Goal: Find specific page/section: Find specific page/section

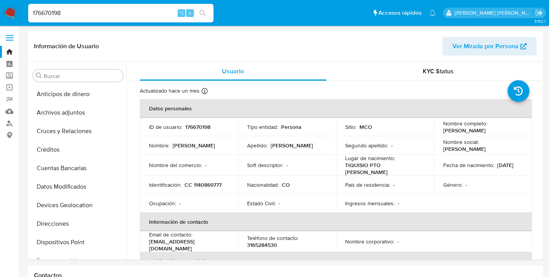
select select "10"
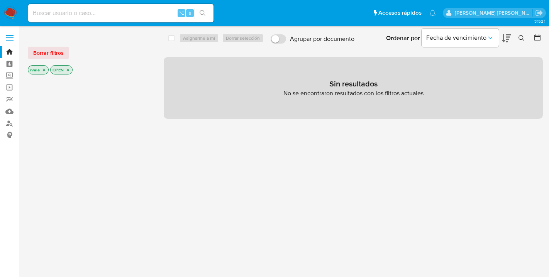
click at [82, 19] on div "⌥ s" at bounding box center [120, 13] width 185 height 19
click at [74, 12] on input at bounding box center [120, 13] width 185 height 10
type input "2"
type input "1478523631"
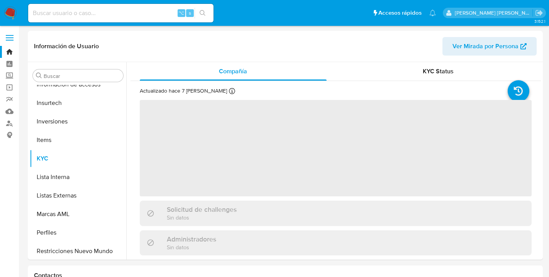
scroll to position [345, 0]
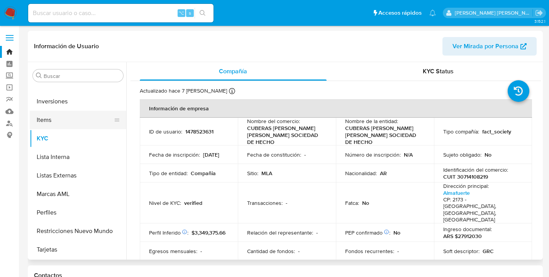
select select "10"
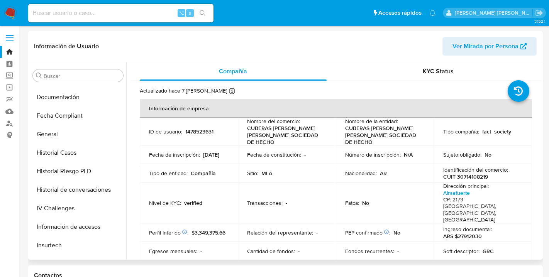
scroll to position [182, 0]
click at [54, 134] on button "General" at bounding box center [75, 135] width 90 height 19
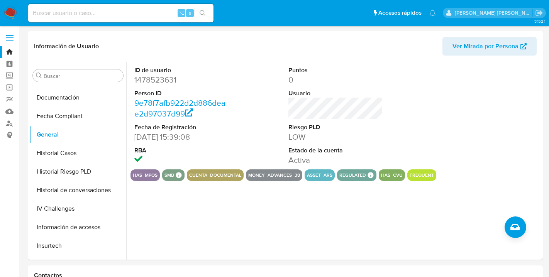
click at [51, 12] on input at bounding box center [120, 13] width 185 height 10
type input "2607033357"
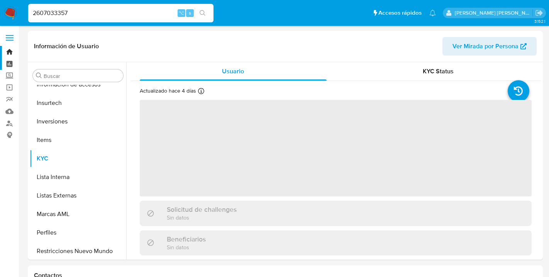
scroll to position [345, 0]
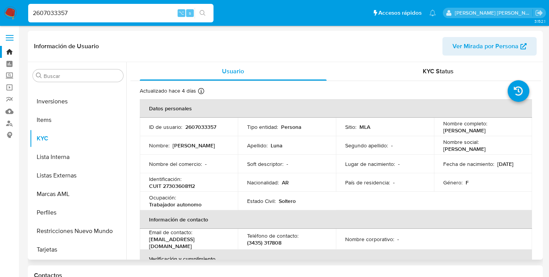
select select "10"
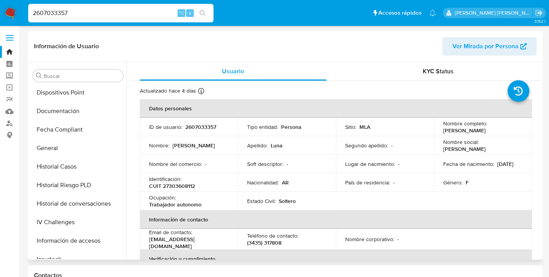
scroll to position [167, 0]
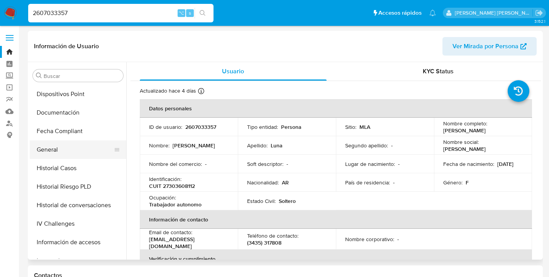
click at [54, 150] on button "General" at bounding box center [75, 150] width 90 height 19
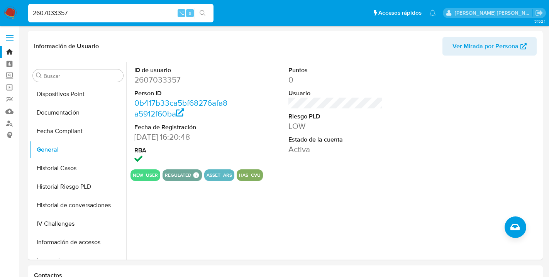
click at [69, 14] on input "2607033357" at bounding box center [120, 13] width 185 height 10
click at [72, 11] on input "2607033357" at bounding box center [120, 13] width 185 height 10
type input "2530901171"
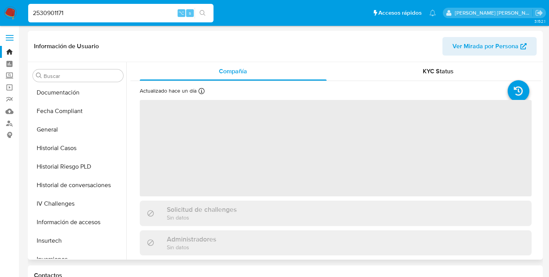
scroll to position [186, 0]
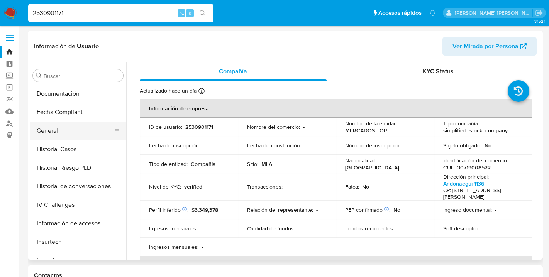
select select "10"
click at [58, 131] on button "General" at bounding box center [75, 131] width 90 height 19
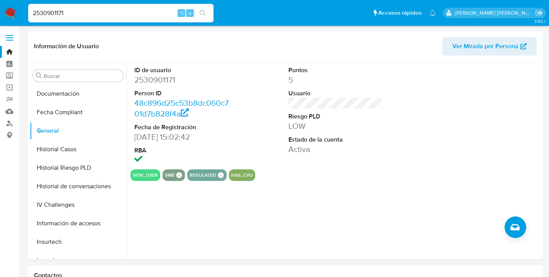
click at [70, 13] on input "2530901171" at bounding box center [120, 13] width 185 height 10
type input "2037863555"
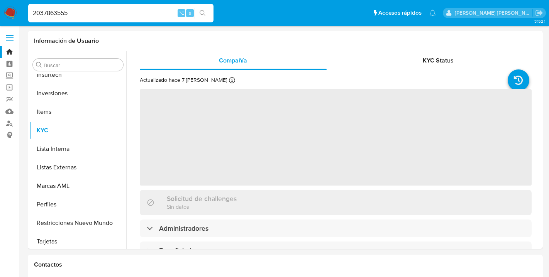
scroll to position [345, 0]
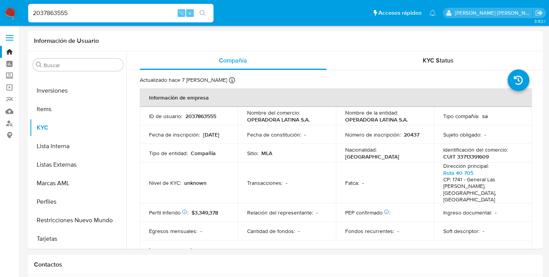
select select "10"
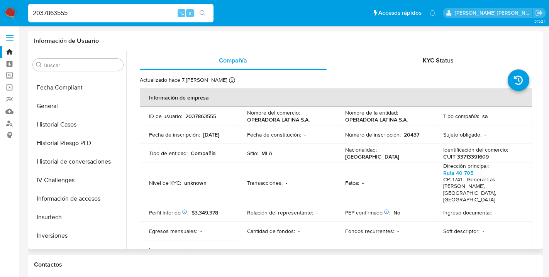
scroll to position [188, 0]
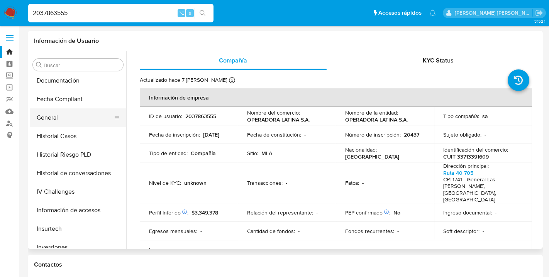
click at [56, 117] on button "General" at bounding box center [75, 118] width 90 height 19
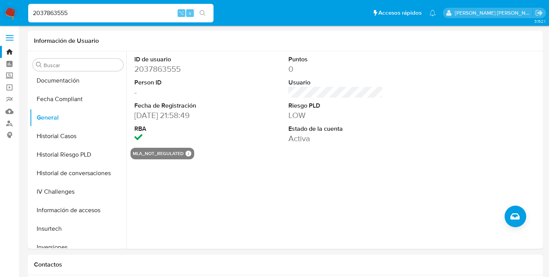
click at [44, 12] on input "2037863555" at bounding box center [120, 13] width 185 height 10
type input "1748007152"
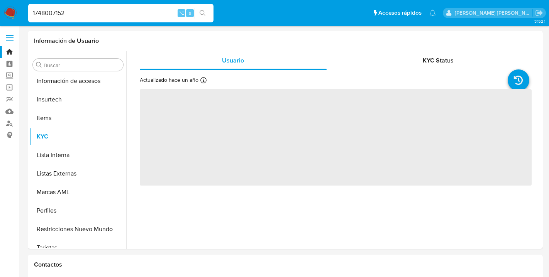
scroll to position [308, 0]
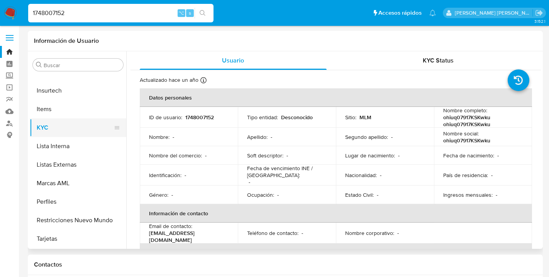
select select "10"
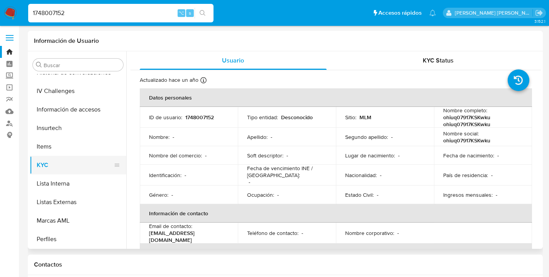
scroll to position [267, 0]
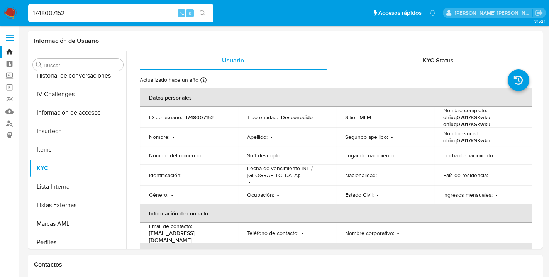
click at [87, 13] on input "1748007152" at bounding box center [120, 13] width 185 height 10
type input "1748007153"
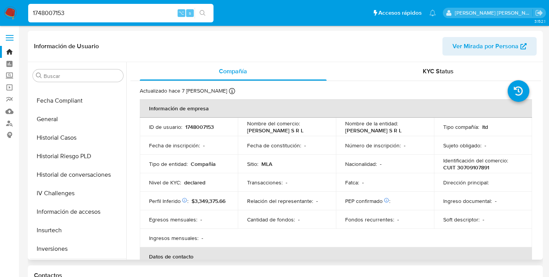
scroll to position [190, 0]
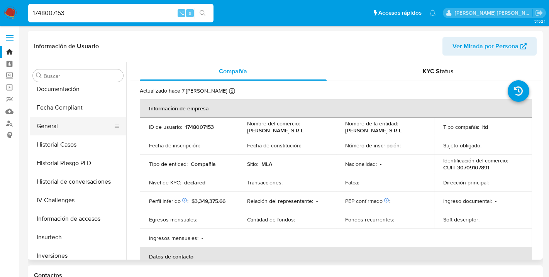
select select "10"
click at [55, 124] on button "General" at bounding box center [75, 126] width 90 height 19
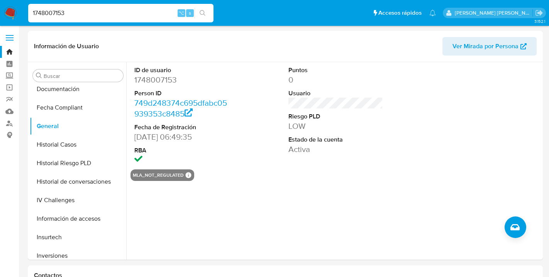
click at [64, 14] on input "1748007153" at bounding box center [120, 13] width 185 height 10
type input "250192523"
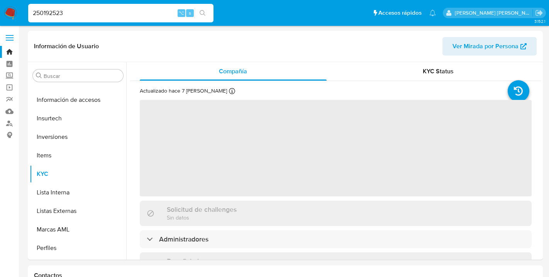
scroll to position [345, 0]
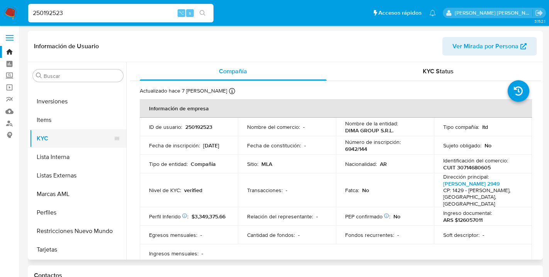
select select "10"
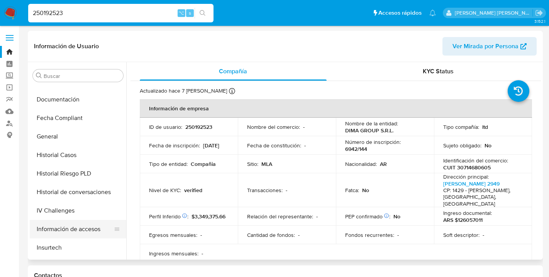
scroll to position [180, 0]
click at [52, 134] on button "General" at bounding box center [75, 137] width 90 height 19
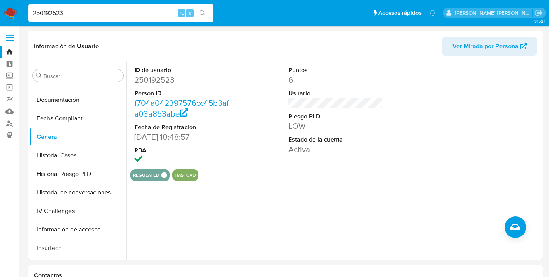
click at [70, 11] on input "250192523" at bounding box center [120, 13] width 185 height 10
type input "2036346977"
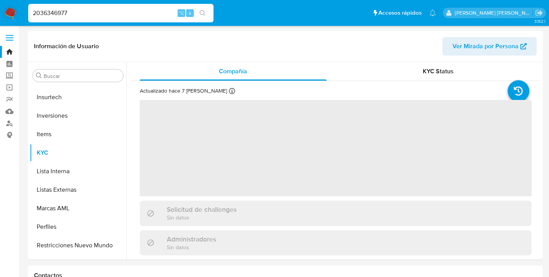
scroll to position [345, 0]
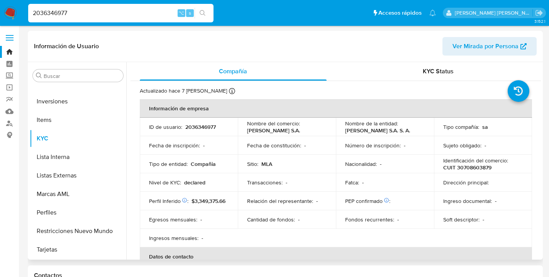
select select "10"
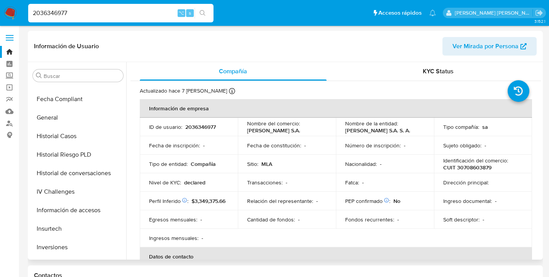
scroll to position [196, 0]
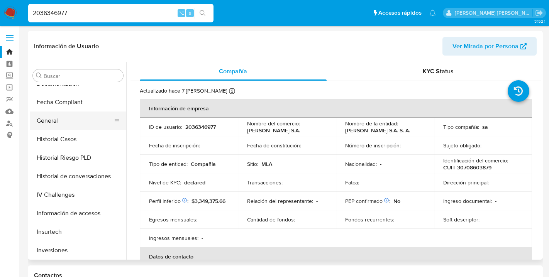
click at [49, 119] on button "General" at bounding box center [75, 121] width 90 height 19
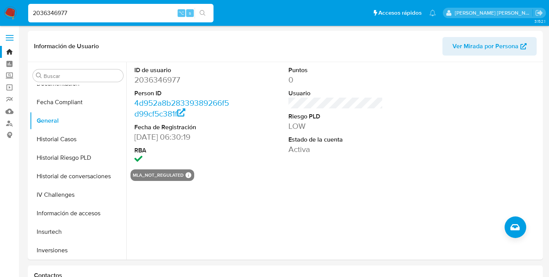
click at [70, 12] on input "2036346977" at bounding box center [120, 13] width 185 height 10
type input "2559879354"
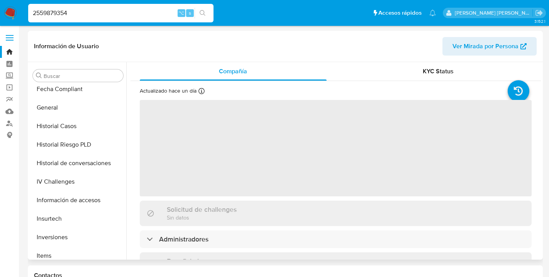
scroll to position [182, 0]
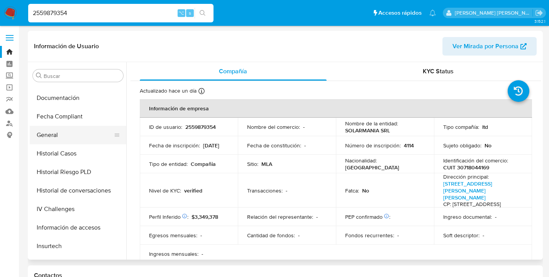
select select "10"
click at [54, 131] on button "General" at bounding box center [75, 135] width 90 height 19
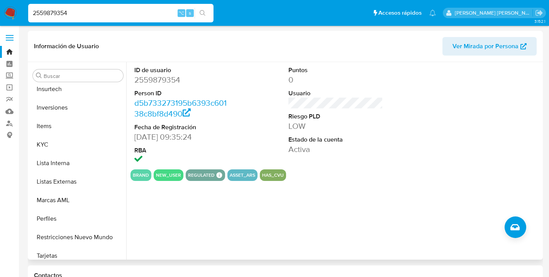
scroll to position [345, 0]
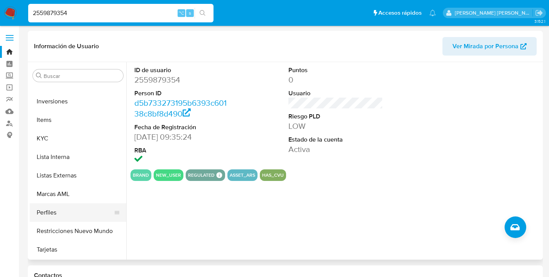
click at [46, 209] on button "Perfiles" at bounding box center [75, 213] width 90 height 19
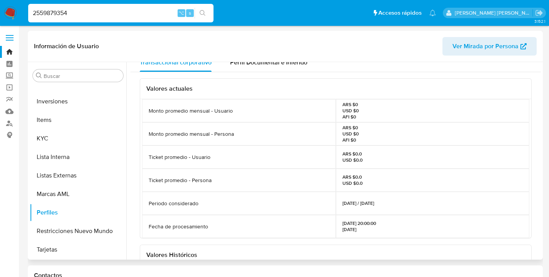
scroll to position [0, 0]
